Goal: Information Seeking & Learning: Learn about a topic

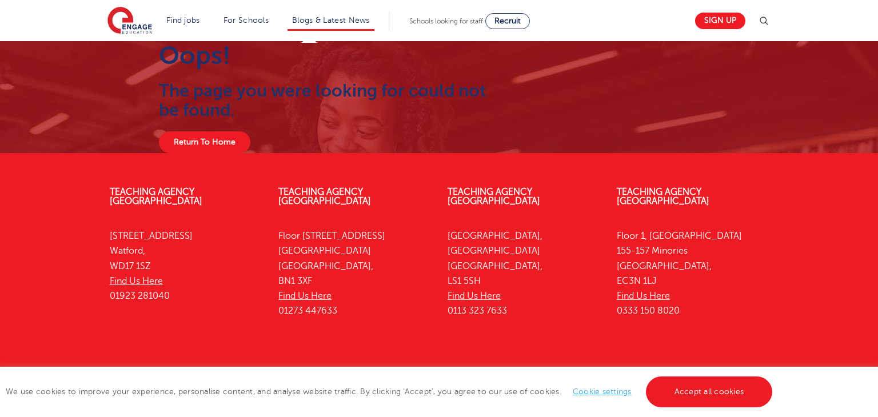
click at [321, 24] on li "Blogs & Latest News" at bounding box center [330, 20] width 87 height 19
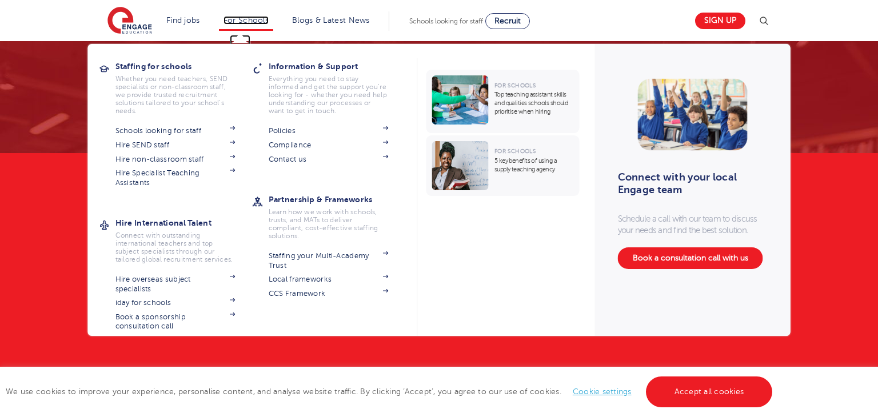
click at [260, 18] on link "For Schools" at bounding box center [245, 20] width 45 height 9
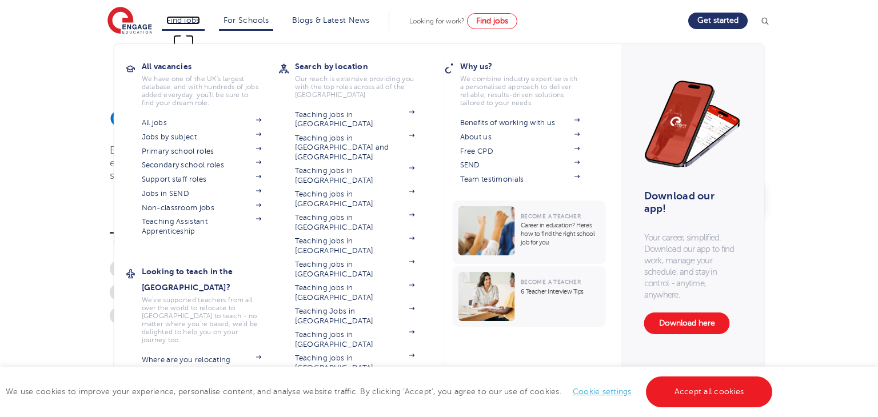
click at [194, 20] on link "Find jobs" at bounding box center [183, 20] width 34 height 9
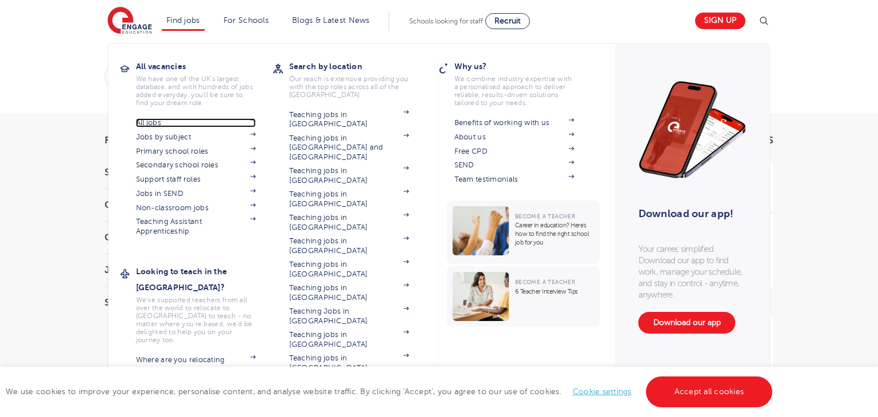
click at [154, 126] on link "All jobs" at bounding box center [196, 122] width 120 height 9
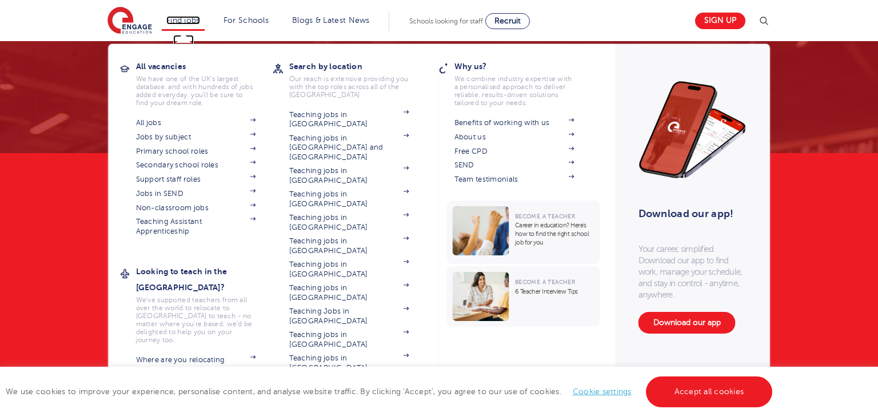
click at [194, 22] on link "Find jobs" at bounding box center [183, 20] width 34 height 9
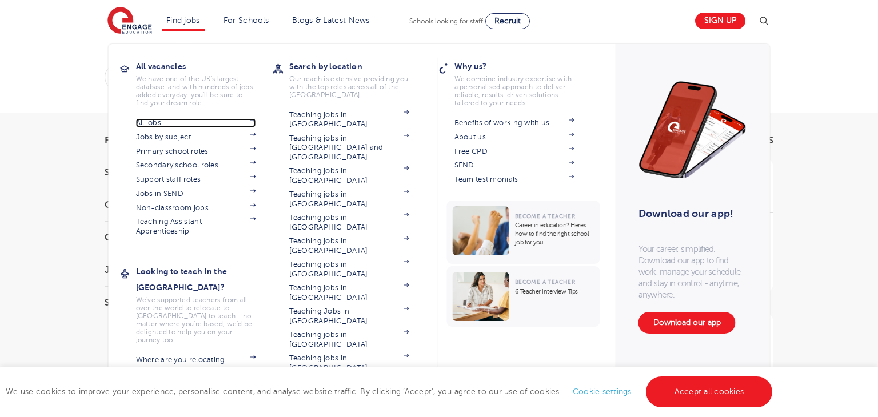
click at [154, 125] on link "All jobs" at bounding box center [196, 122] width 120 height 9
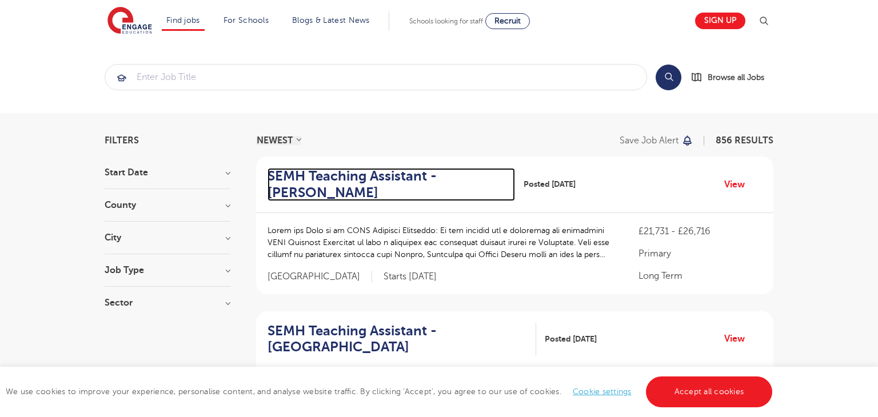
click at [356, 175] on h2 "SEMH Teaching Assistant - Wakefield" at bounding box center [386, 184] width 238 height 33
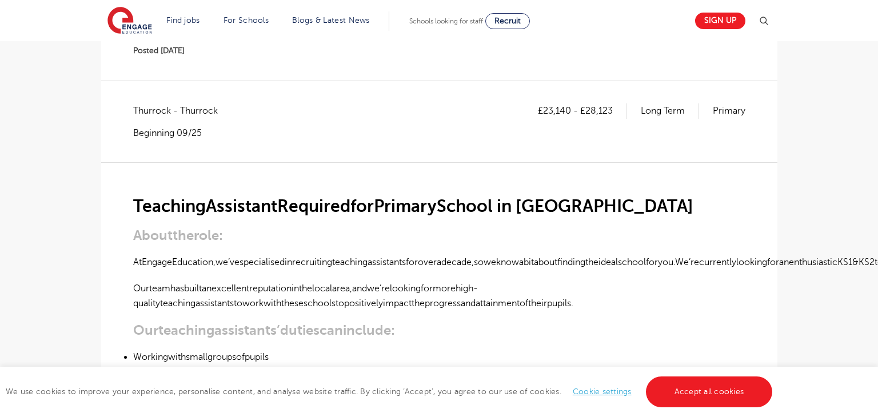
scroll to position [167, 0]
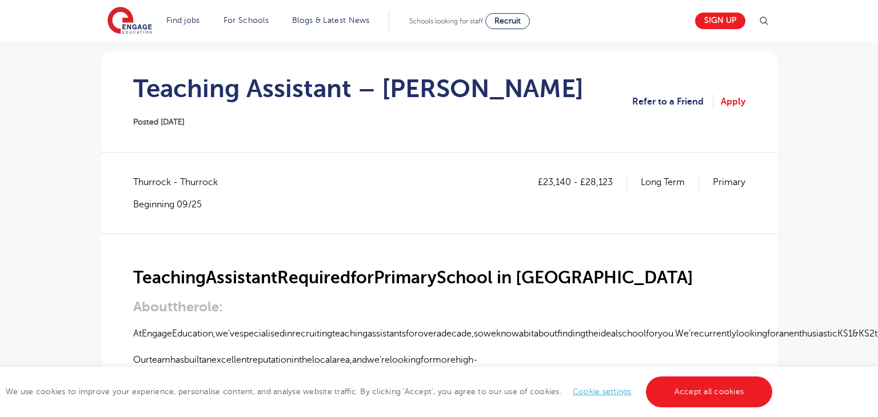
scroll to position [97, 0]
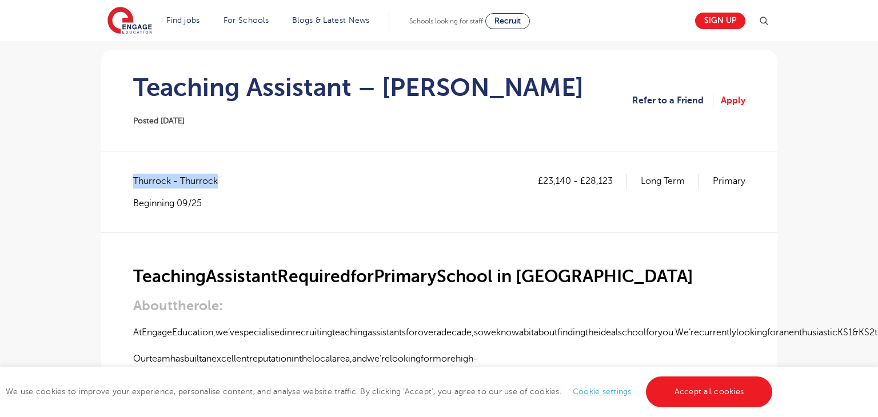
drag, startPoint x: 226, startPoint y: 183, endPoint x: 131, endPoint y: 178, distance: 94.9
copy span "Thurrock - Thurrock"
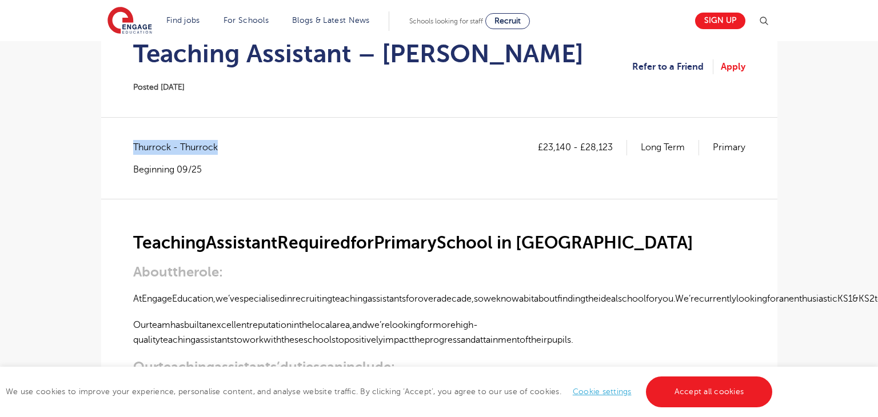
scroll to position [133, 0]
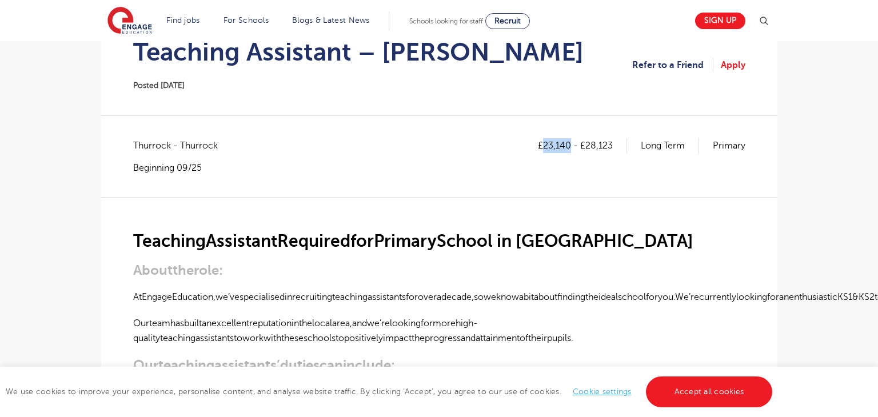
drag, startPoint x: 544, startPoint y: 147, endPoint x: 570, endPoint y: 145, distance: 25.8
click at [570, 145] on p "£23,140 - £28,123" at bounding box center [582, 145] width 89 height 15
copy p "23,140"
drag, startPoint x: 587, startPoint y: 146, endPoint x: 623, endPoint y: 148, distance: 35.5
click at [623, 148] on p "£23,140 - £28,123" at bounding box center [582, 145] width 89 height 15
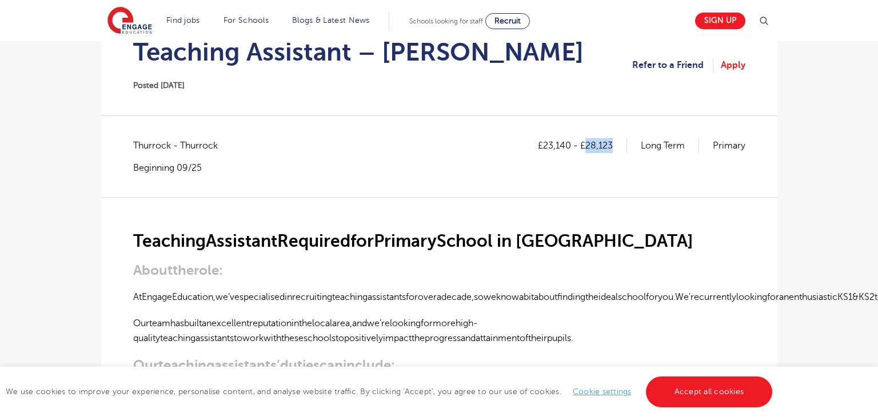
copy p "28,123"
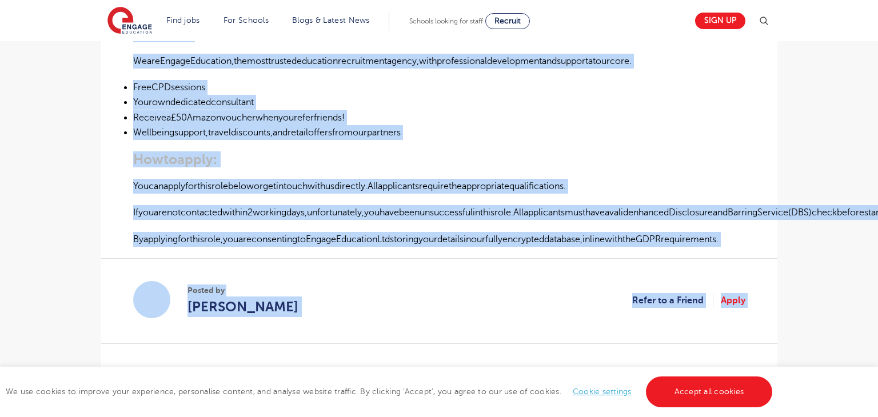
scroll to position [785, 0]
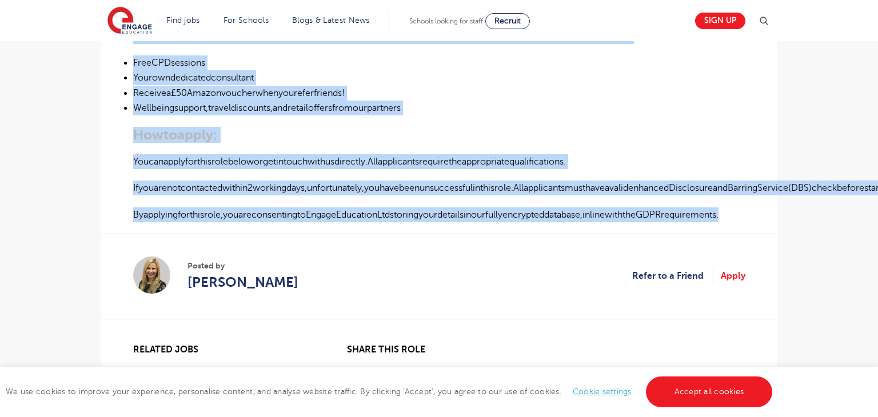
drag, startPoint x: 135, startPoint y: 246, endPoint x: 736, endPoint y: 220, distance: 601.6
copy div "LoRemipsUmdolorsi,am’consecteturadipiscingelitseddoeiusmodtemporincididuntutla,…"
click at [436, 111] on li "Wellbeingsupport,traveldiscounts,andretailoffersfromourpartners" at bounding box center [439, 108] width 612 height 15
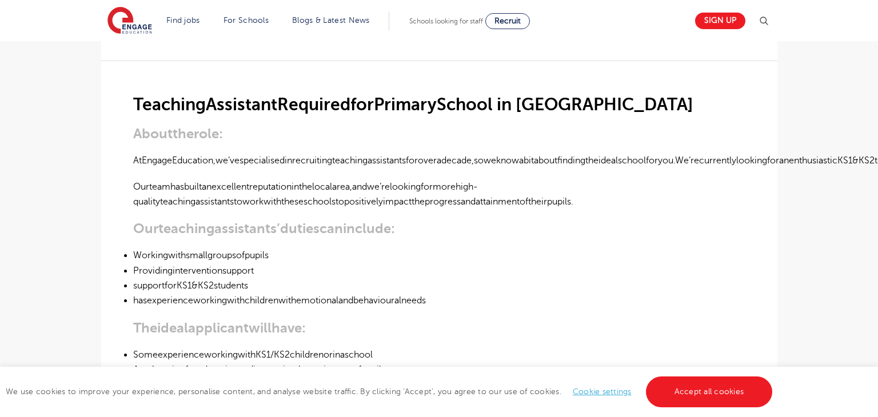
scroll to position [269, 0]
drag, startPoint x: 478, startPoint y: 158, endPoint x: 589, endPoint y: 161, distance: 110.9
click at [619, 161] on p "AtEngageEducation,we’vespecialisedinrecruitingteachingassistantsforoveradecade,…" at bounding box center [439, 161] width 612 height 15
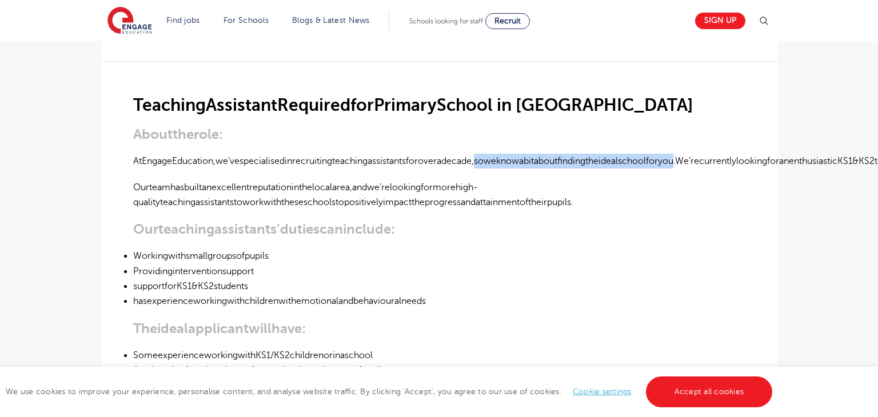
drag, startPoint x: 477, startPoint y: 164, endPoint x: 678, endPoint y: 162, distance: 200.5
click at [678, 162] on p "AtEngageEducation,we’vespecialisedinrecruitingteachingassistantsforoveradecade,…" at bounding box center [439, 161] width 612 height 15
copy p "soweknowabitaboutfindingtheidealschoolforyou"
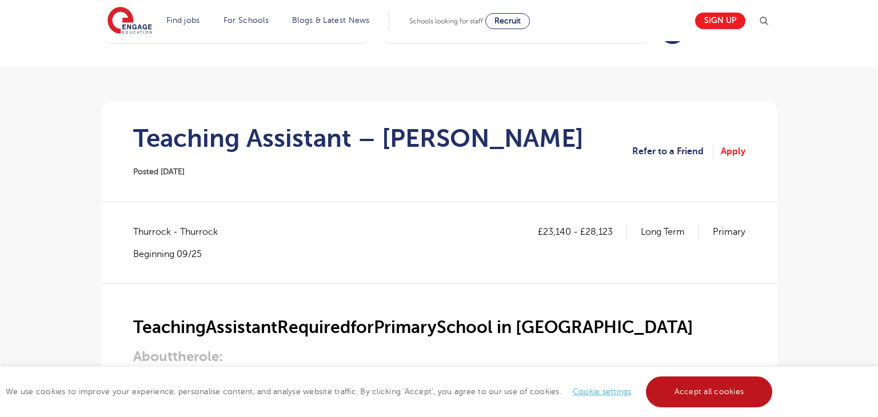
scroll to position [44, 0]
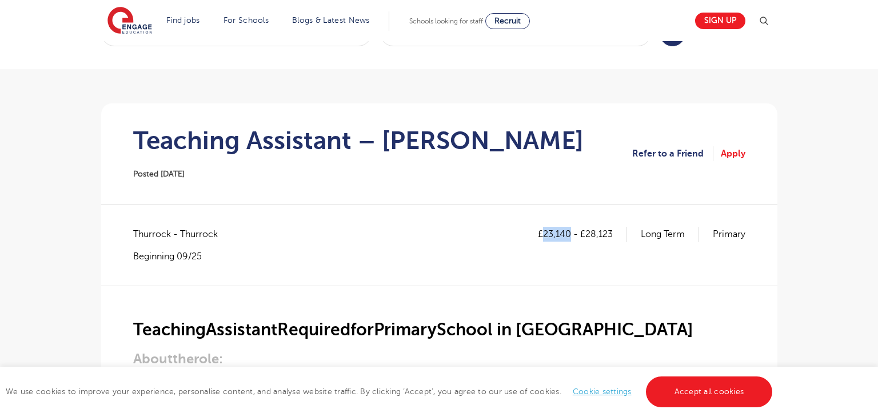
drag, startPoint x: 543, startPoint y: 234, endPoint x: 571, endPoint y: 235, distance: 28.0
click at [571, 235] on p "£23,140 - £28,123" at bounding box center [582, 234] width 89 height 15
copy p "23,140"
drag, startPoint x: 586, startPoint y: 235, endPoint x: 611, endPoint y: 235, distance: 25.1
click at [611, 235] on p "£23,140 - £28,123" at bounding box center [582, 234] width 89 height 15
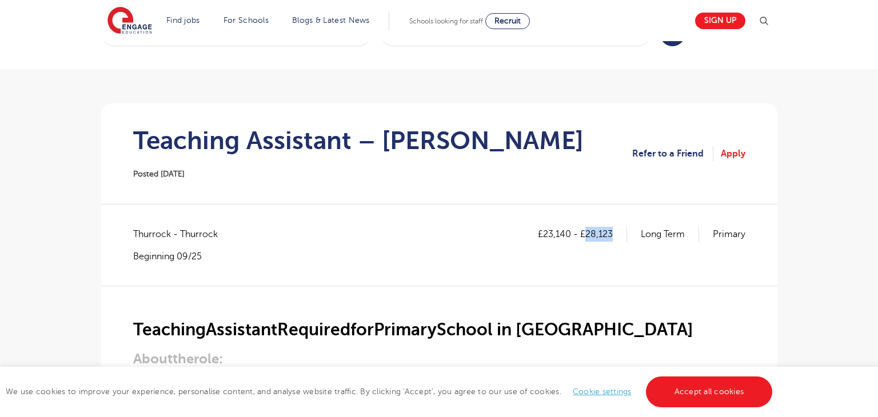
copy p "28,123"
